Goal: Communication & Community: Share content

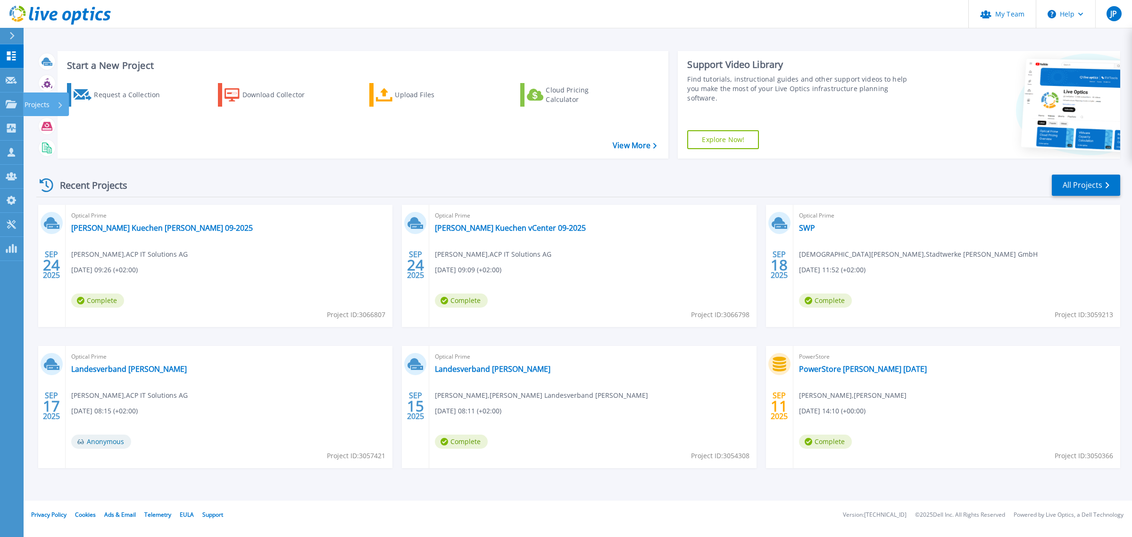
click at [10, 103] on icon at bounding box center [11, 104] width 11 height 8
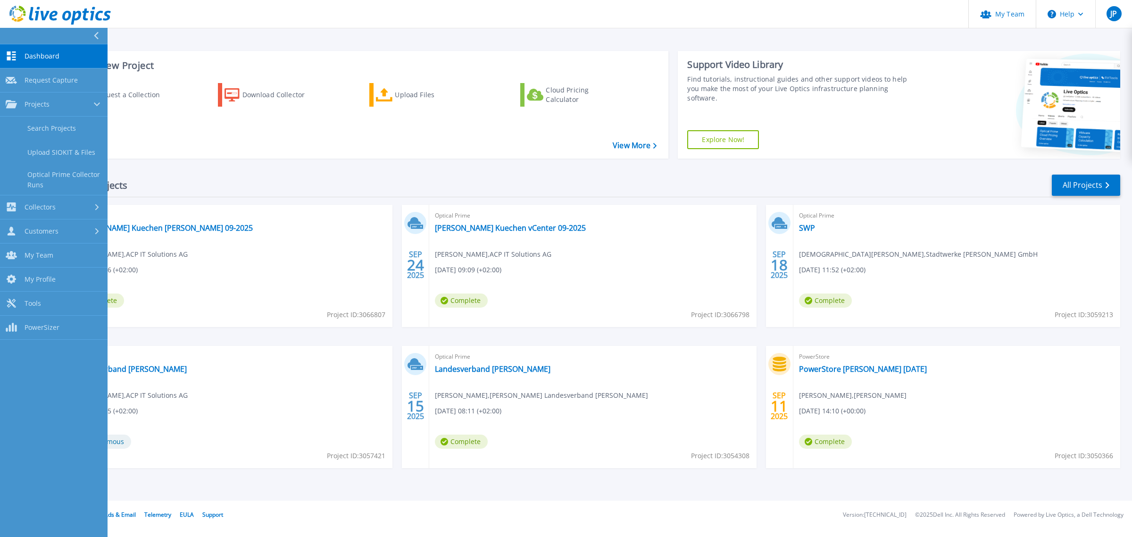
click at [38, 133] on link "Search Projects" at bounding box center [54, 128] width 108 height 24
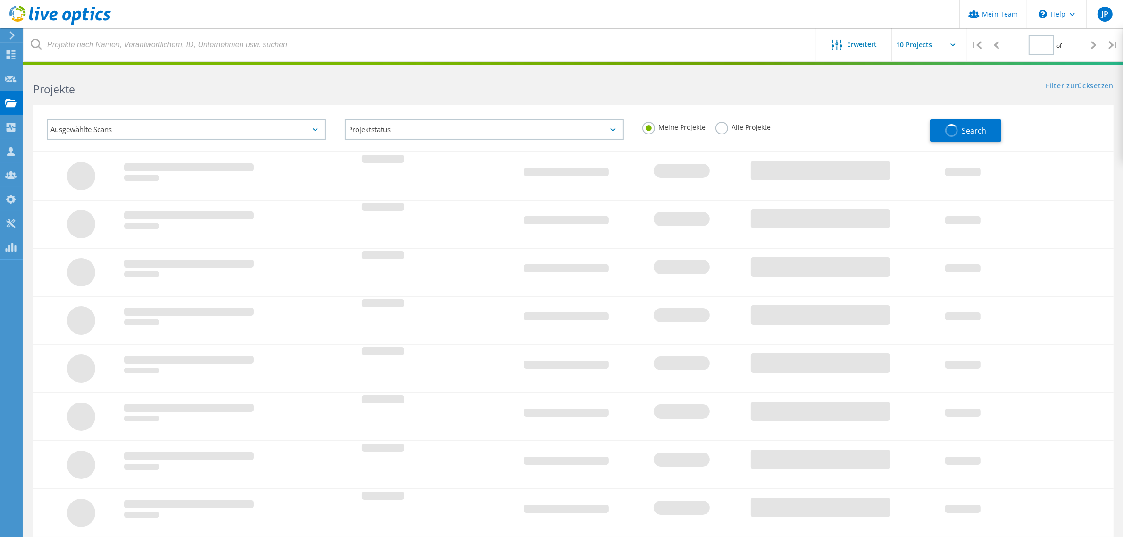
type input "1"
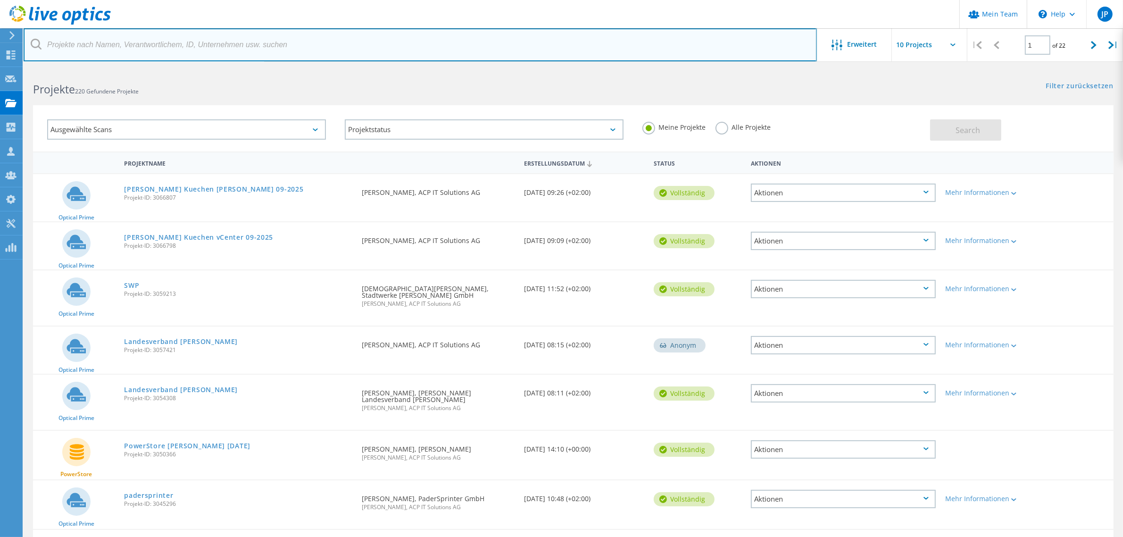
click at [203, 46] on input "text" at bounding box center [420, 44] width 793 height 33
type input "LIT"
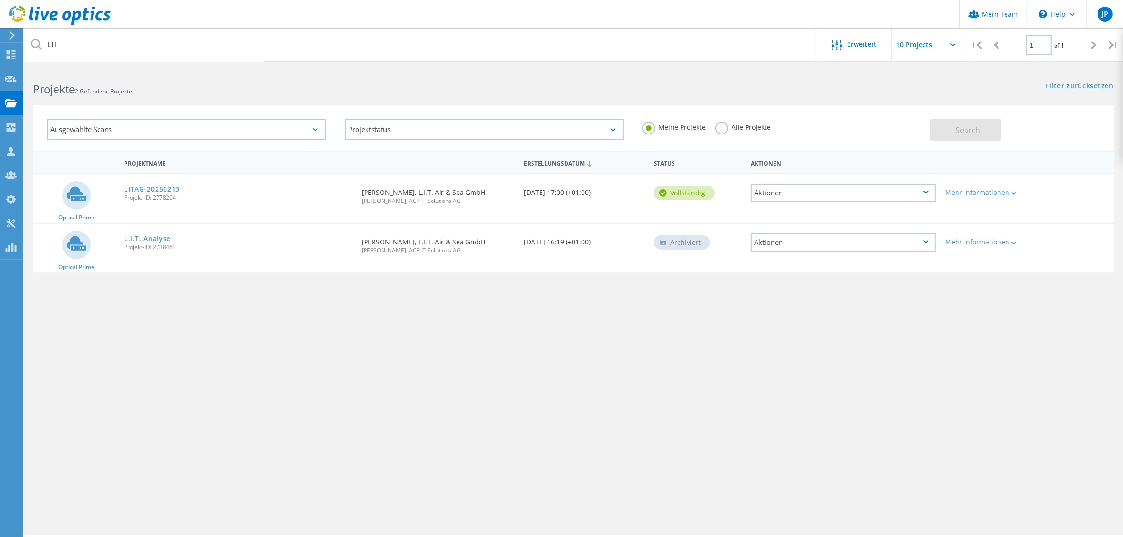
drag, startPoint x: 119, startPoint y: 197, endPoint x: 176, endPoint y: 199, distance: 57.1
click at [176, 199] on div "Optical Prime LITAG-20250213 Projekt-ID: 2778204 Angefordert durch [PERSON_NAME…" at bounding box center [573, 198] width 1080 height 49
click at [177, 199] on div "LITAG-20250213 Projekt-ID: 2778204" at bounding box center [238, 192] width 238 height 36
click at [180, 199] on div "LITAG-20250213 Projekt-ID: 2778204" at bounding box center [238, 192] width 238 height 36
drag, startPoint x: 175, startPoint y: 198, endPoint x: 122, endPoint y: 199, distance: 53.8
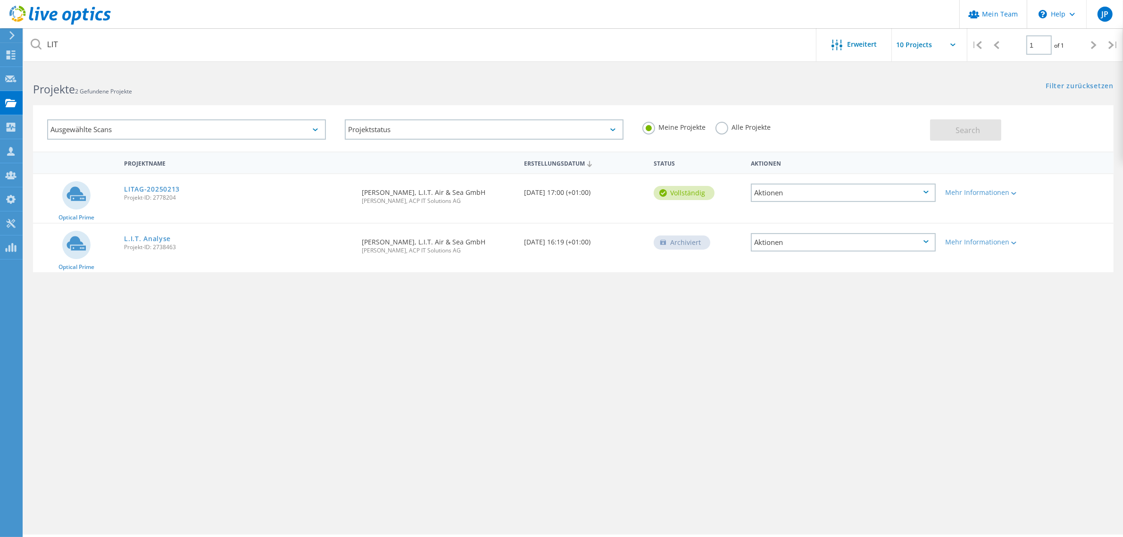
click at [122, 199] on div "LITAG-20250213 Projekt-ID: 2778204" at bounding box center [238, 192] width 238 height 36
copy span "Projekt-ID: 2778204"
click at [899, 193] on div "Aktionen" at bounding box center [843, 192] width 185 height 18
click at [833, 197] on div "Freigabe" at bounding box center [843, 200] width 183 height 15
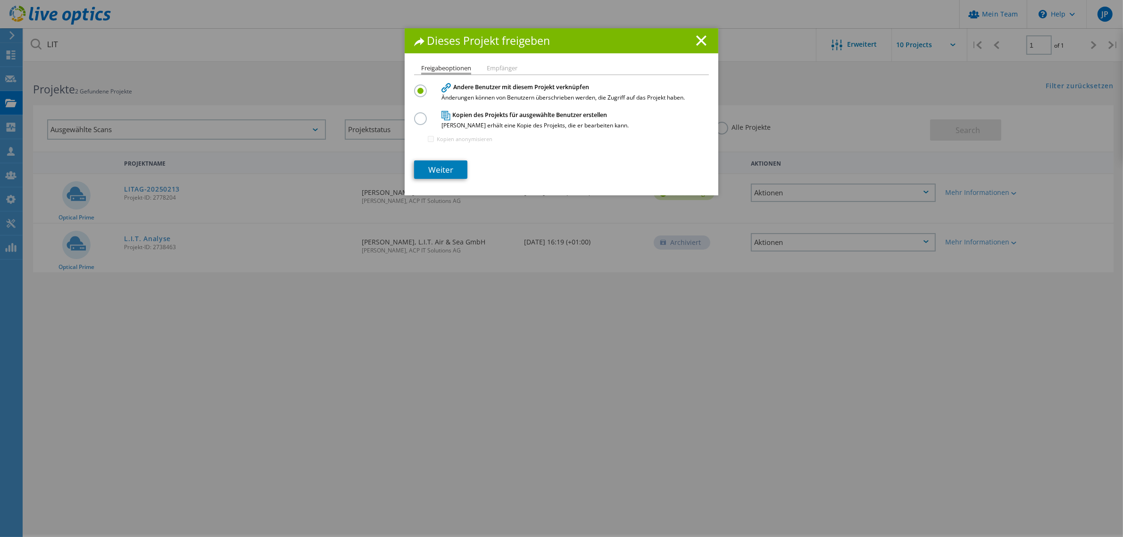
click at [493, 65] on li "Empfänger" at bounding box center [502, 69] width 31 height 8
drag, startPoint x: 445, startPoint y: 173, endPoint x: 445, endPoint y: 166, distance: 6.6
click at [445, 171] on link "Weiter" at bounding box center [440, 169] width 53 height 18
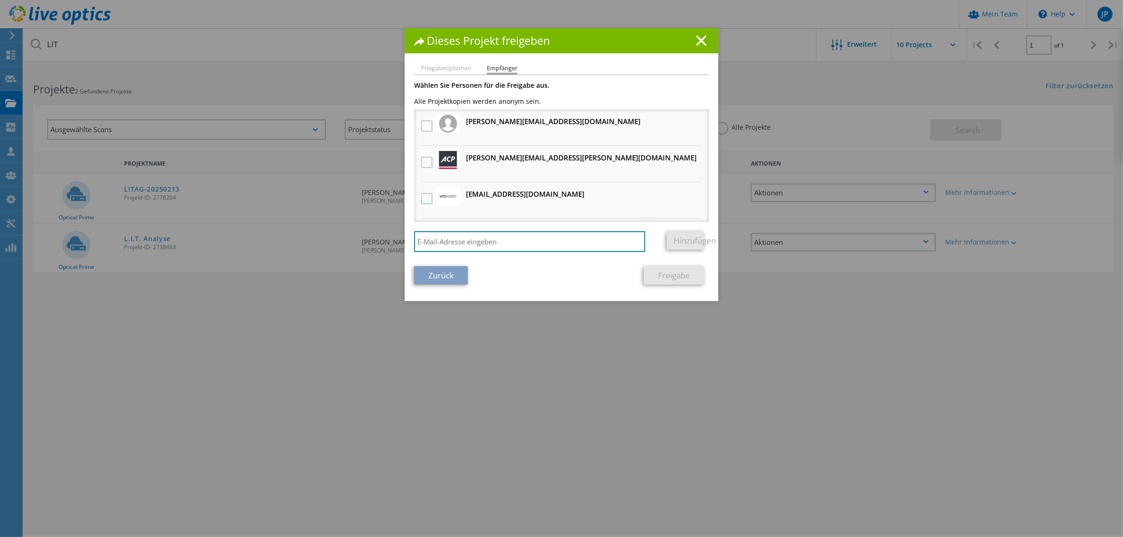
click at [461, 241] on input "search" at bounding box center [529, 241] width 231 height 21
type input "m"
type input "stefa"
drag, startPoint x: 441, startPoint y: 241, endPoint x: 369, endPoint y: 233, distance: 72.5
click at [369, 233] on div "Dieses Projekt freigeben Freigabeoptionen Empfänger Andere Benutzer mit diesem …" at bounding box center [561, 282] width 1123 height 508
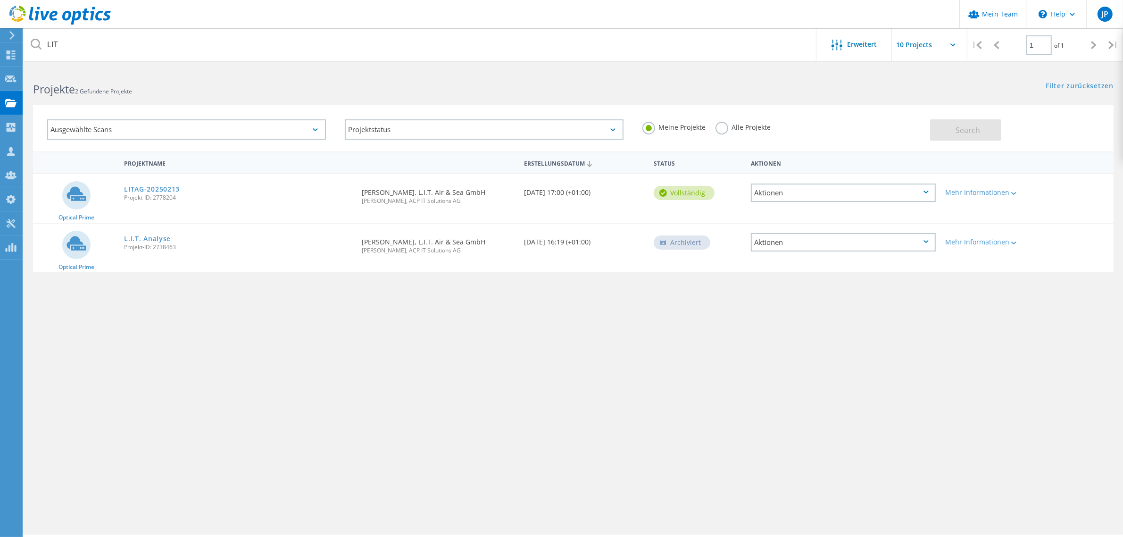
click at [826, 189] on div "Aktionen" at bounding box center [843, 192] width 185 height 18
click at [809, 193] on div "Freigabe" at bounding box center [843, 200] width 183 height 15
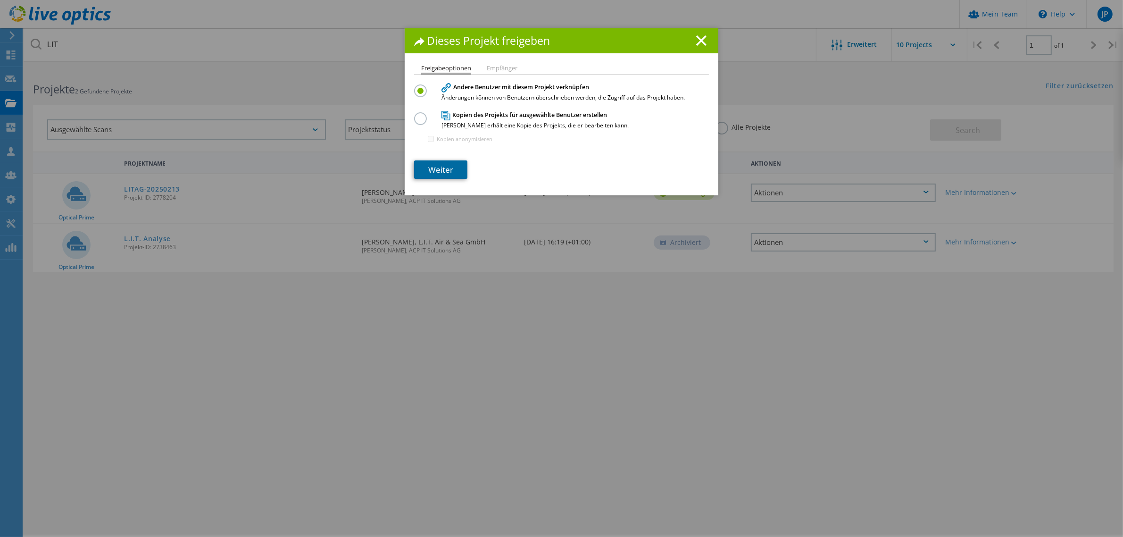
click at [430, 171] on link "Weiter" at bounding box center [440, 169] width 53 height 18
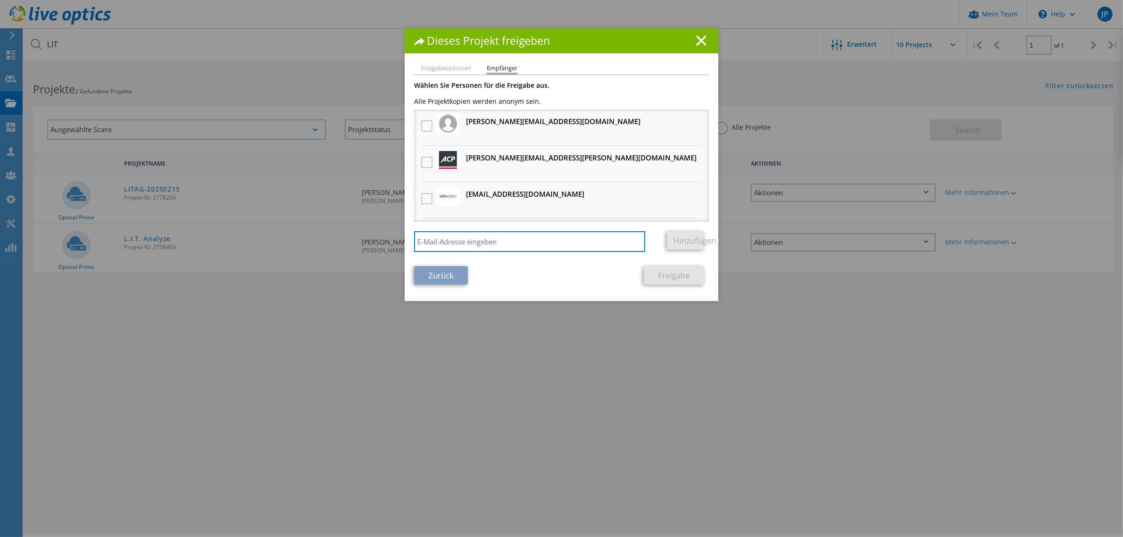
drag, startPoint x: 422, startPoint y: 243, endPoint x: 440, endPoint y: 243, distance: 17.4
click at [423, 243] on input "search" at bounding box center [529, 241] width 231 height 21
paste input "[PERSON_NAME][EMAIL_ADDRESS][PERSON_NAME][DOMAIN_NAME]"
type input "[PERSON_NAME][EMAIL_ADDRESS][PERSON_NAME][DOMAIN_NAME]"
click at [684, 241] on link "Hinzufügen" at bounding box center [685, 240] width 37 height 18
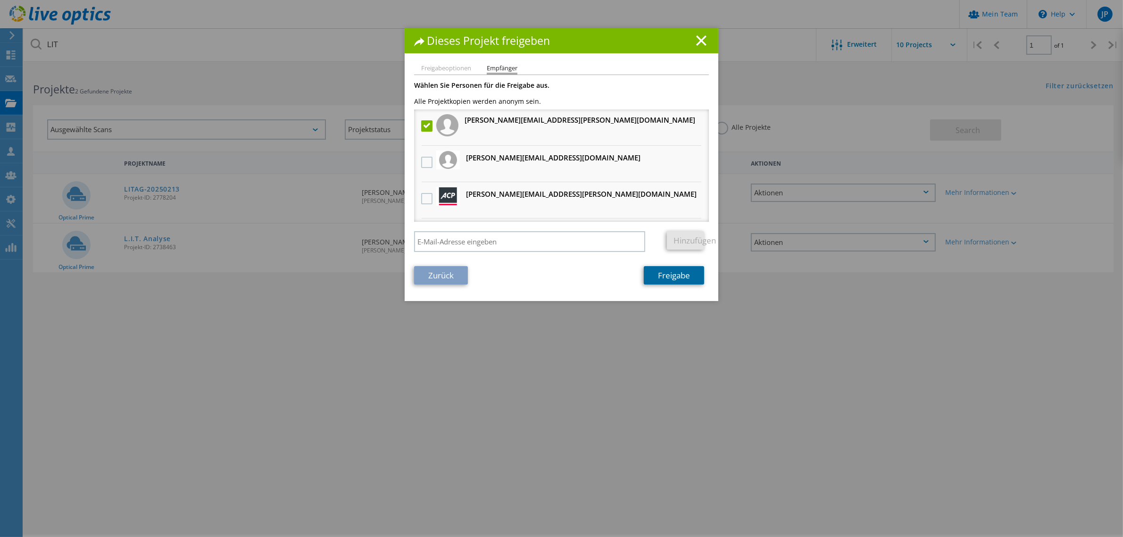
click at [685, 279] on link "Freigabe" at bounding box center [674, 275] width 60 height 18
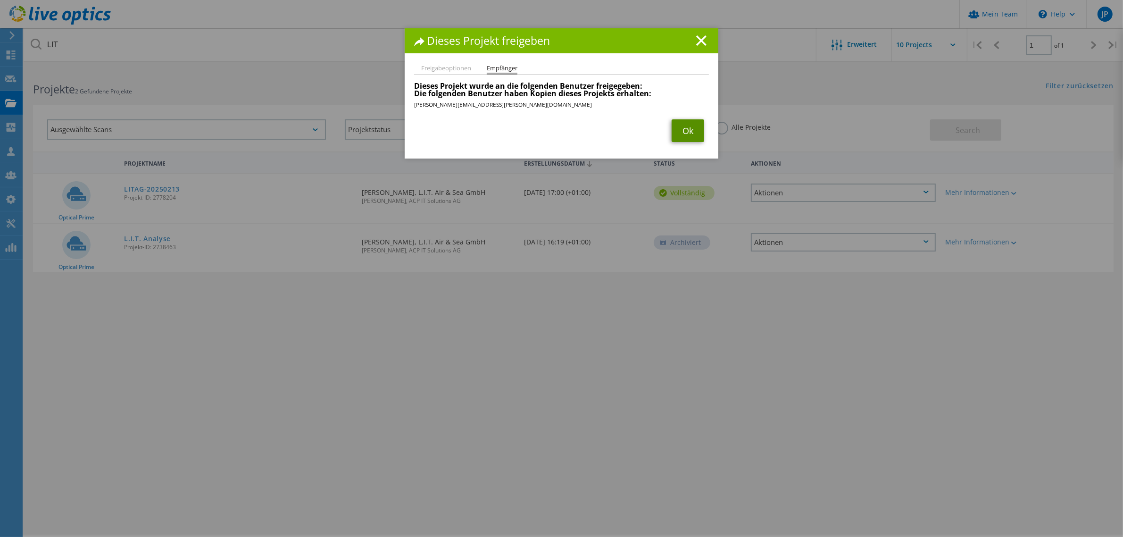
click at [676, 123] on link "Ok" at bounding box center [688, 130] width 33 height 23
